Goal: Task Accomplishment & Management: Use online tool/utility

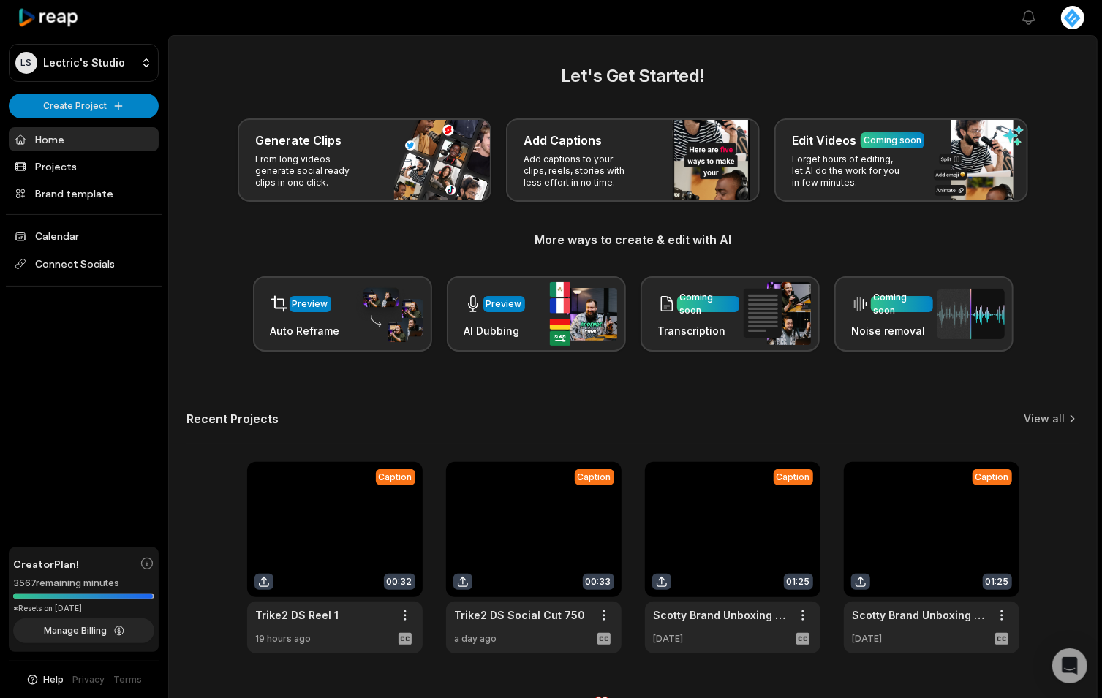
drag, startPoint x: 88, startPoint y: 374, endPoint x: 171, endPoint y: 336, distance: 90.7
click at [88, 374] on div "LS Lectric's Studio Create Project Home Projects Brand template Calendar Connec…" at bounding box center [84, 349] width 168 height 698
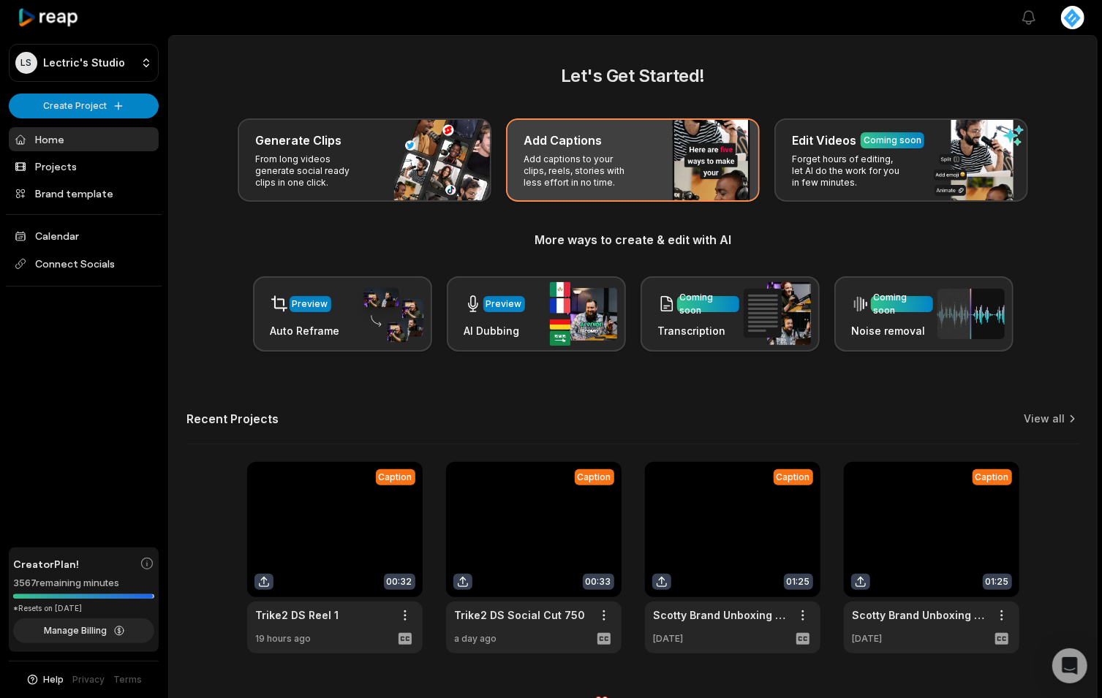
click at [654, 156] on div "Add Captions Add captions to your clips, reels, stories with less effort in no …" at bounding box center [633, 159] width 254 height 83
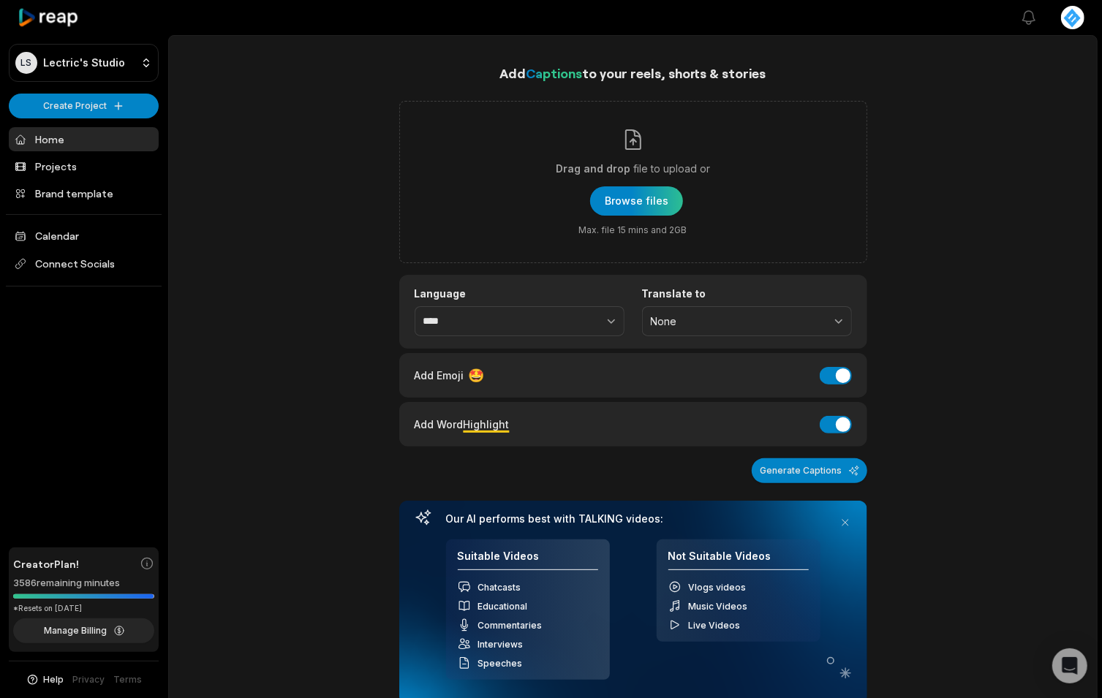
click at [140, 20] on div at bounding box center [84, 17] width 150 height 35
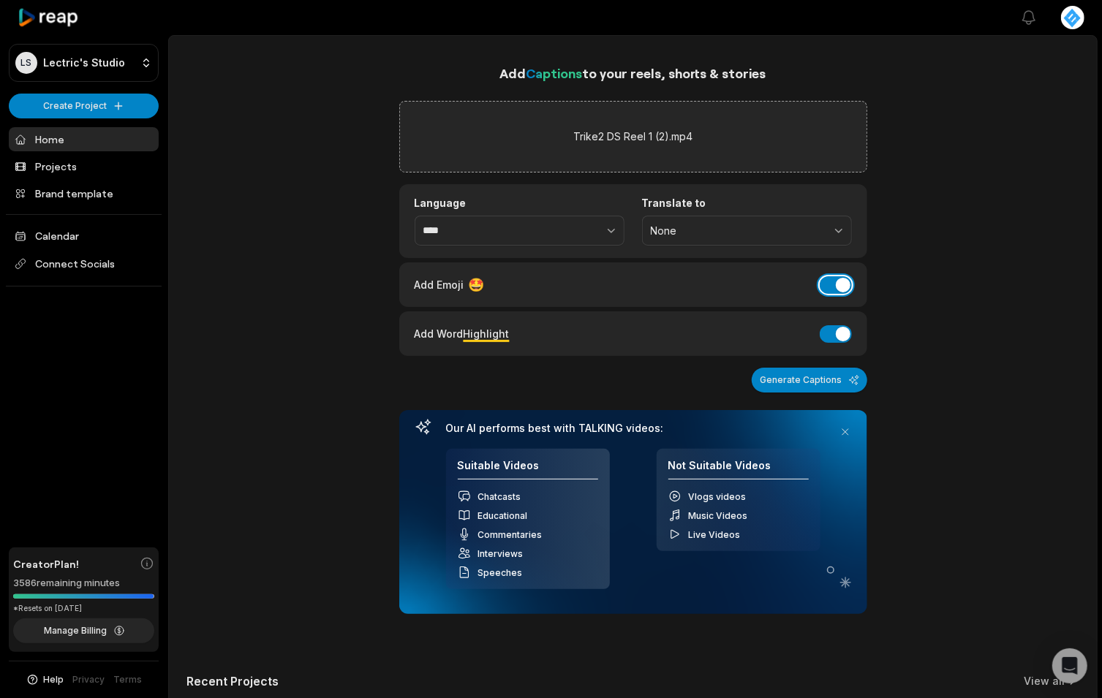
click at [845, 288] on button "Add Emoji" at bounding box center [836, 285] width 32 height 18
click at [813, 387] on button "Generate Captions" at bounding box center [810, 380] width 116 height 25
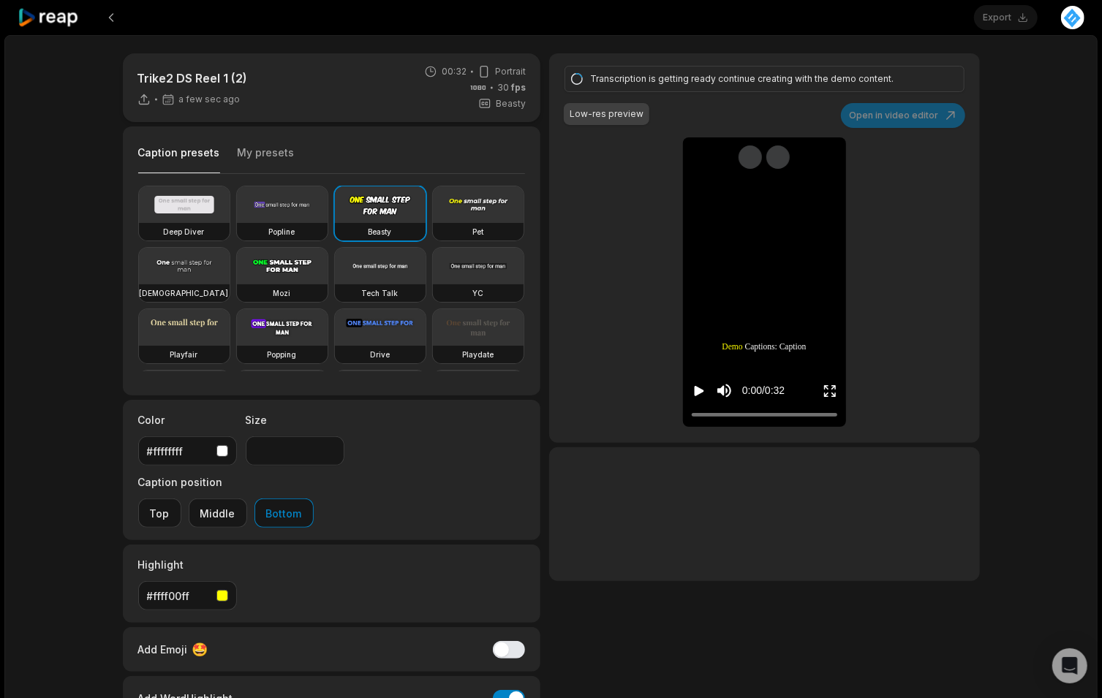
click at [254, 159] on button "My presets" at bounding box center [266, 160] width 57 height 28
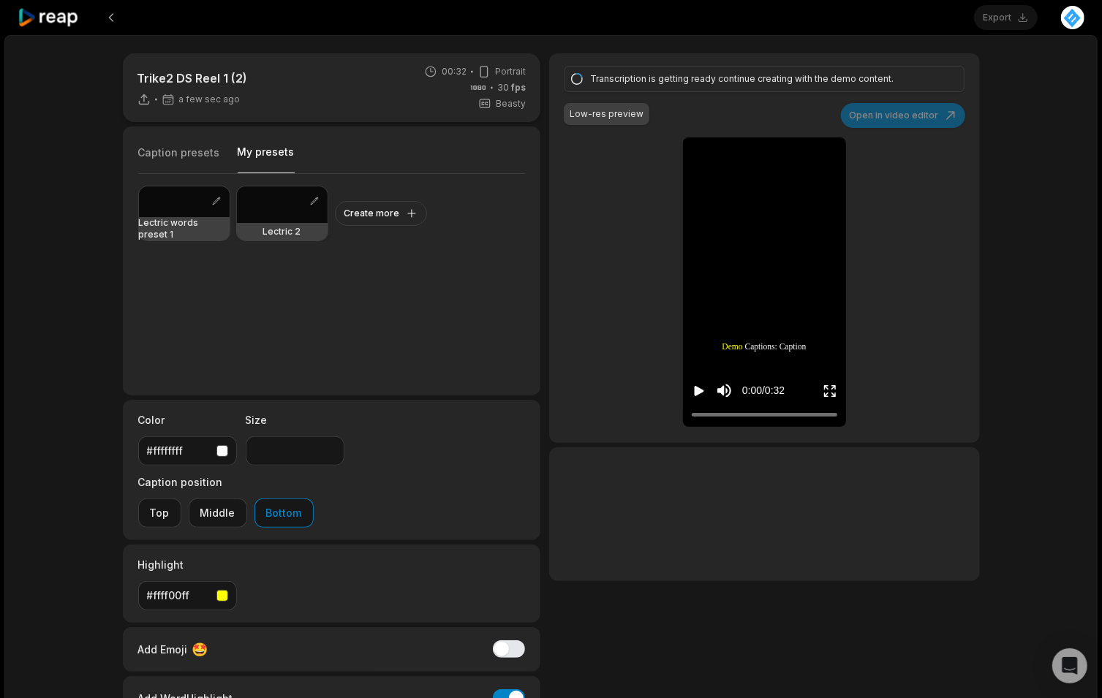
click at [271, 216] on div at bounding box center [282, 204] width 91 height 37
click at [694, 393] on icon "Play video" at bounding box center [699, 391] width 15 height 15
click at [694, 393] on icon "Pause video" at bounding box center [699, 391] width 15 height 15
click at [282, 223] on div "Lectric 2" at bounding box center [282, 232] width 91 height 18
type input "**"
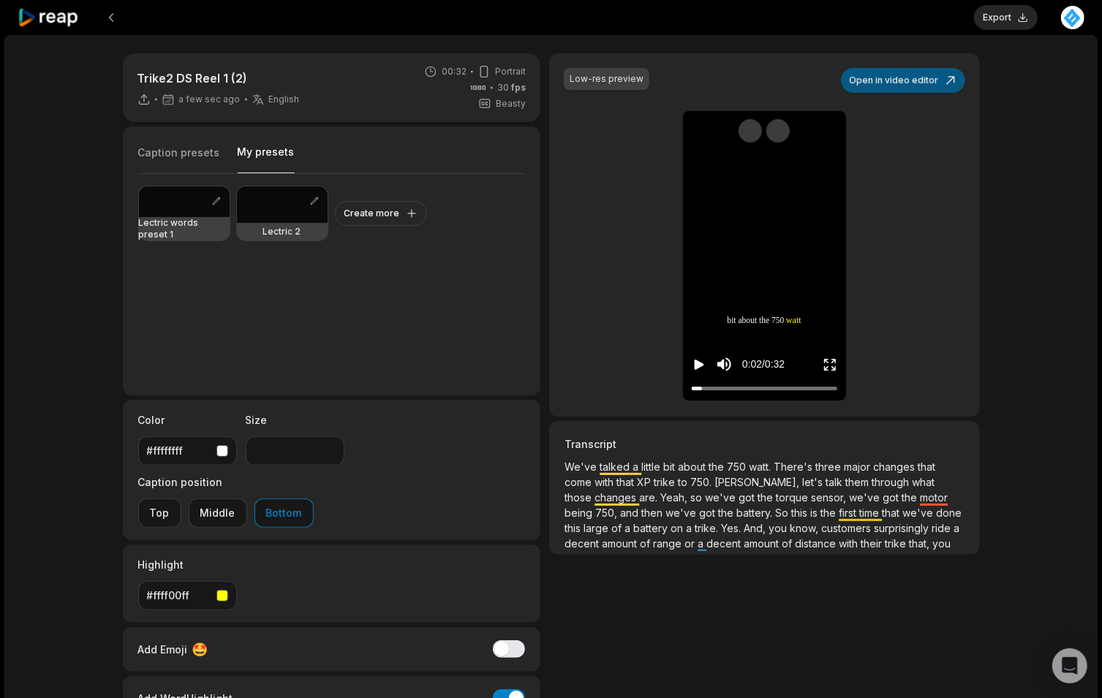
click at [891, 83] on button "Open in video editor" at bounding box center [903, 80] width 124 height 25
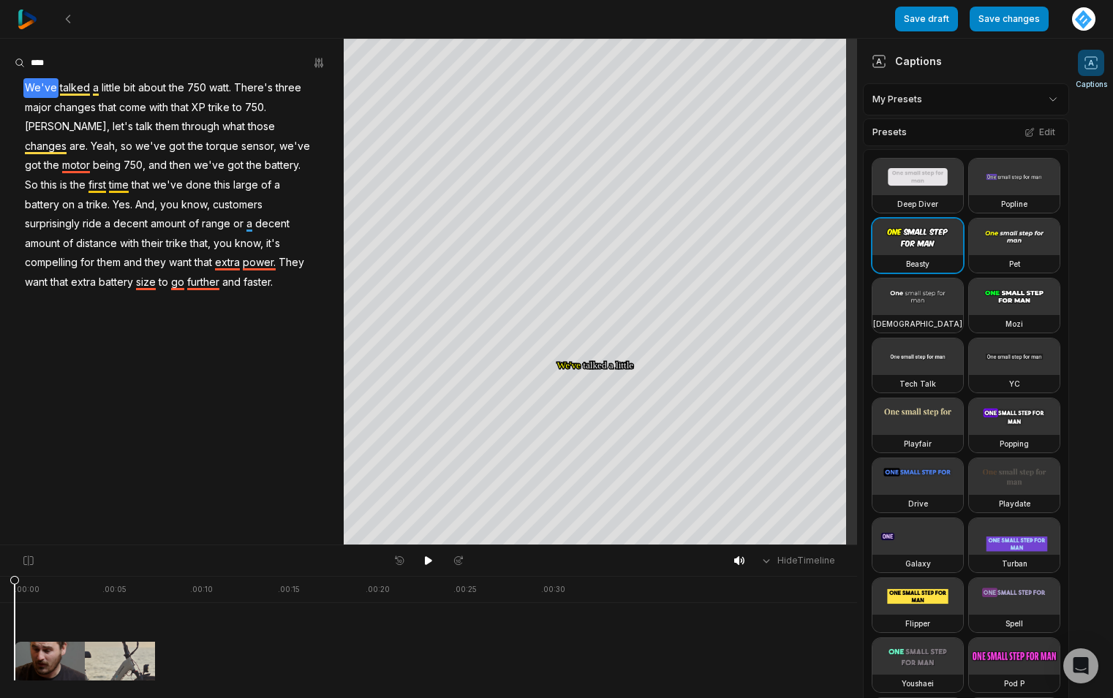
click at [215, 88] on span "watt." at bounding box center [220, 88] width 25 height 20
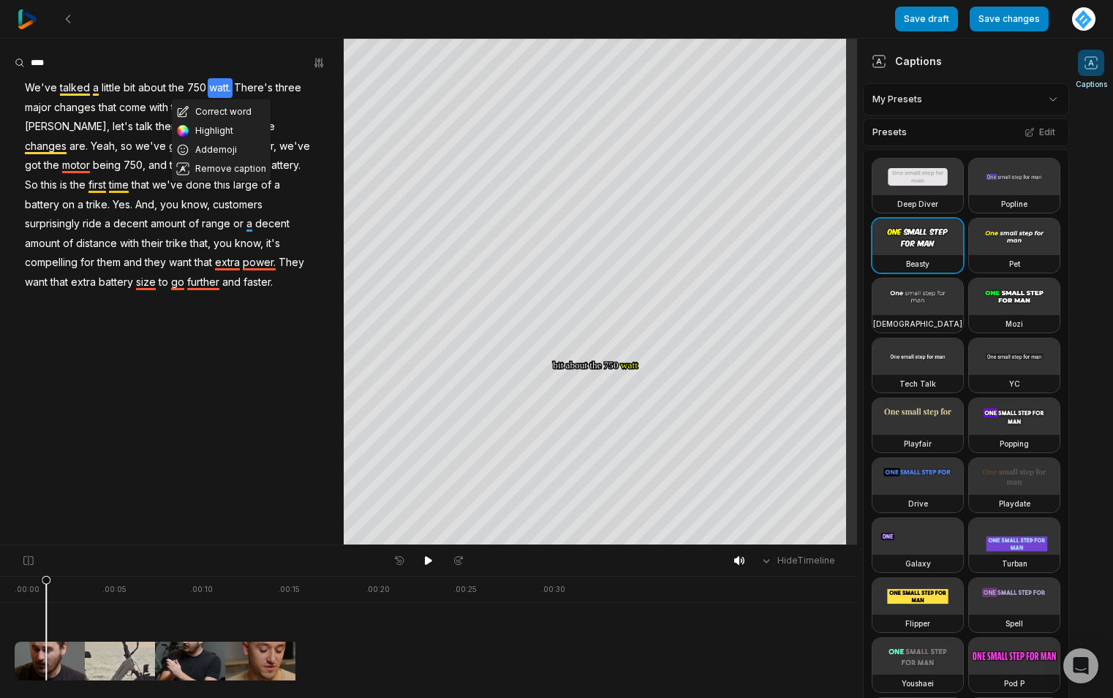
click at [215, 88] on span "watt." at bounding box center [220, 88] width 25 height 20
click at [231, 112] on button "Correct word" at bounding box center [221, 111] width 99 height 19
